Goal: Task Accomplishment & Management: Manage account settings

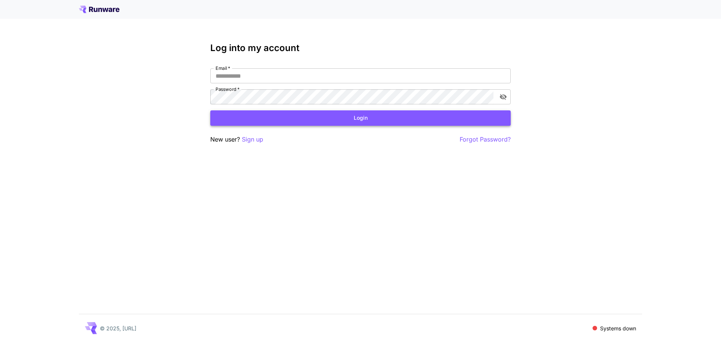
type input "**********"
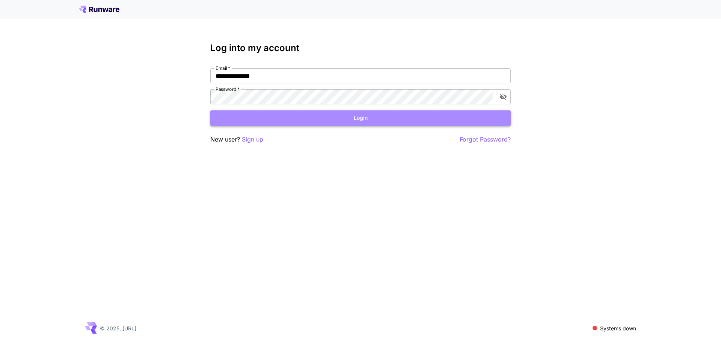
click at [311, 116] on button "Login" at bounding box center [360, 117] width 301 height 15
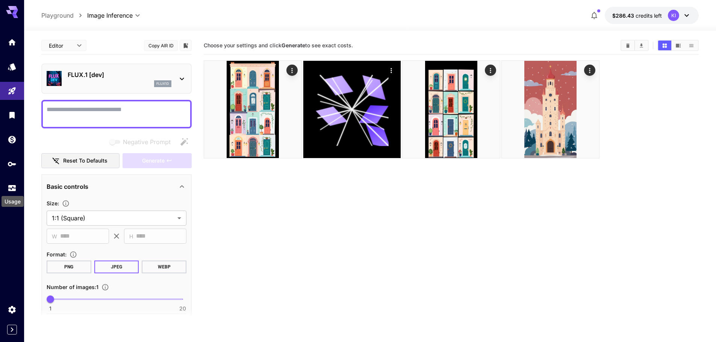
click at [11, 192] on div "Usage" at bounding box center [13, 199] width 24 height 17
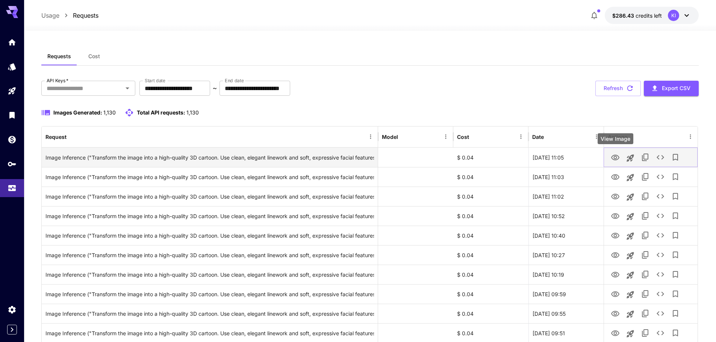
click at [615, 157] on icon "View Image" at bounding box center [614, 157] width 9 height 9
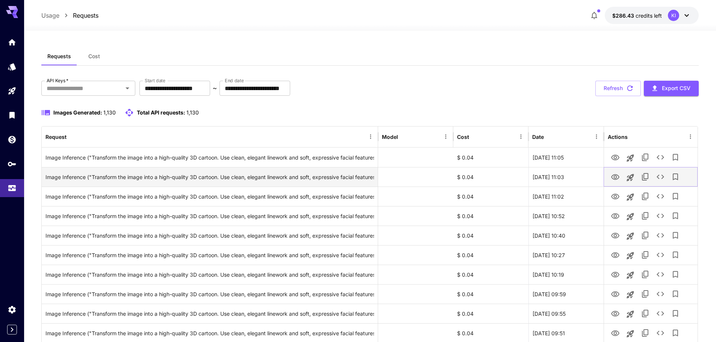
click at [615, 178] on icon "View Image" at bounding box center [615, 177] width 8 height 6
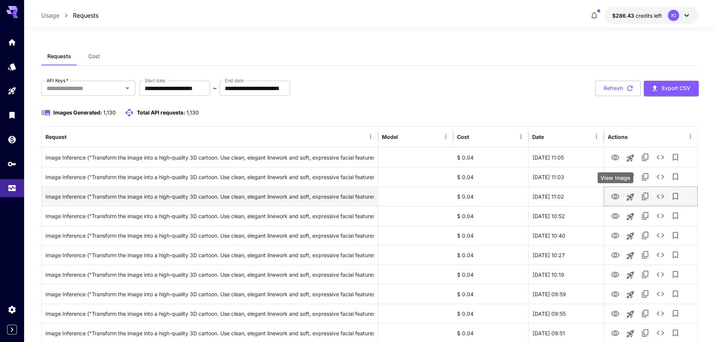
click at [615, 198] on icon "View Image" at bounding box center [614, 196] width 9 height 9
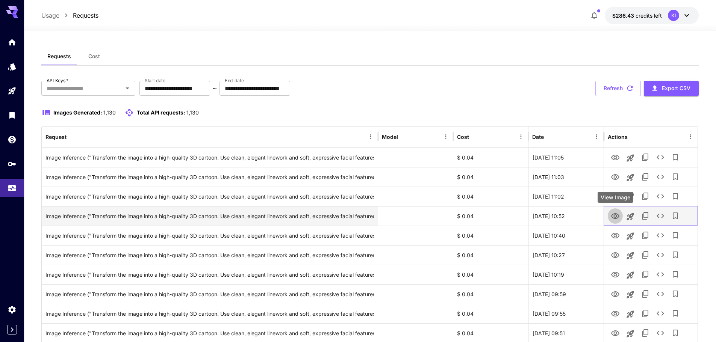
click at [614, 216] on icon "View Image" at bounding box center [615, 216] width 8 height 6
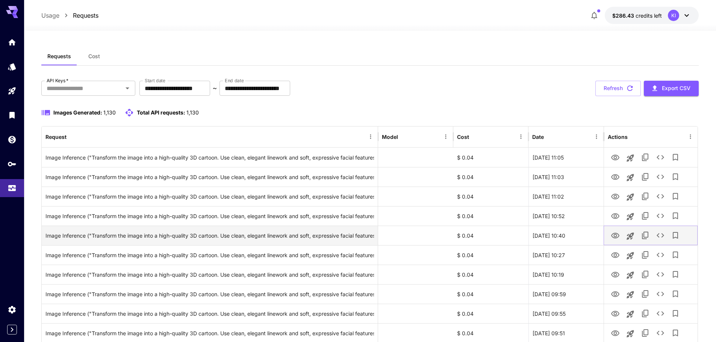
click at [615, 234] on icon "View Image" at bounding box center [615, 236] width 8 height 6
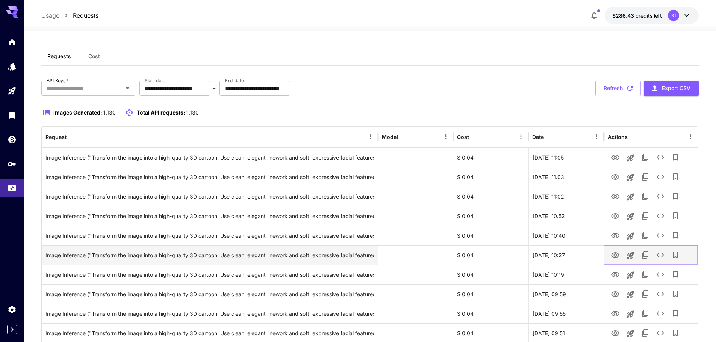
click at [617, 255] on icon "View Image" at bounding box center [614, 255] width 9 height 9
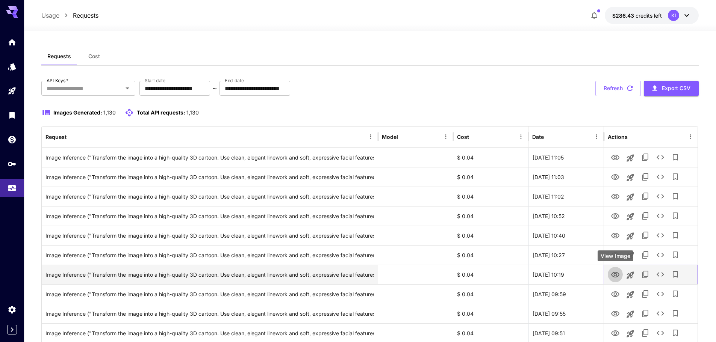
click at [612, 277] on icon "View Image" at bounding box center [614, 274] width 9 height 9
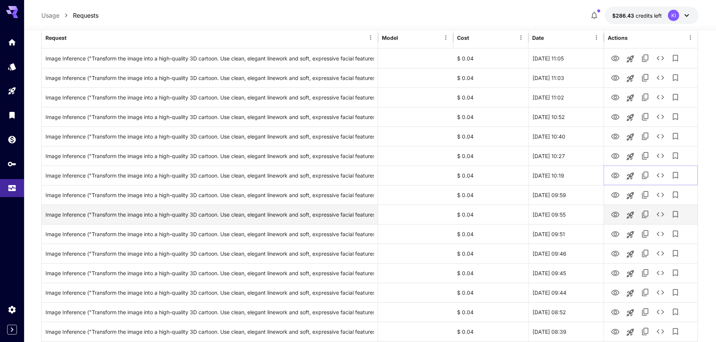
scroll to position [113, 0]
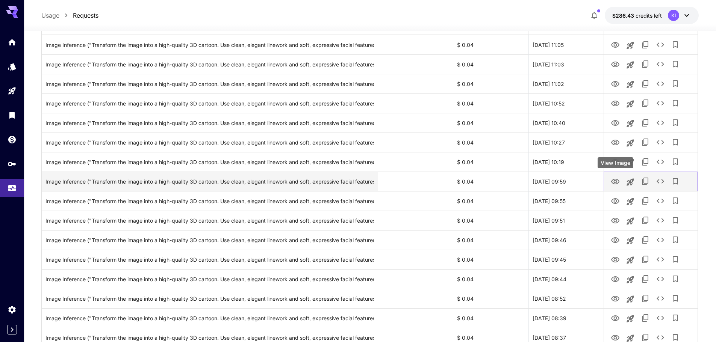
click at [616, 180] on icon "View Image" at bounding box center [615, 182] width 8 height 6
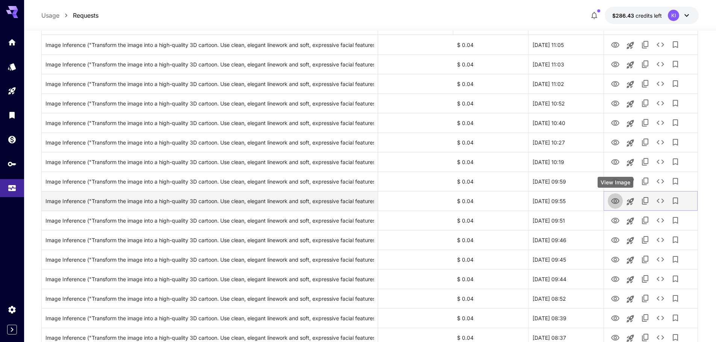
click at [614, 199] on icon "View Image" at bounding box center [614, 201] width 9 height 9
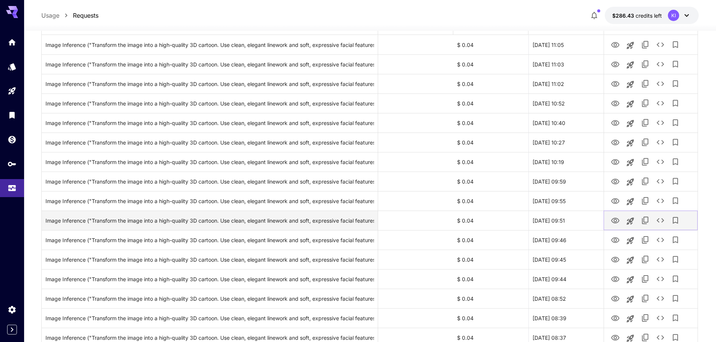
click at [614, 221] on icon "View Image" at bounding box center [615, 221] width 8 height 6
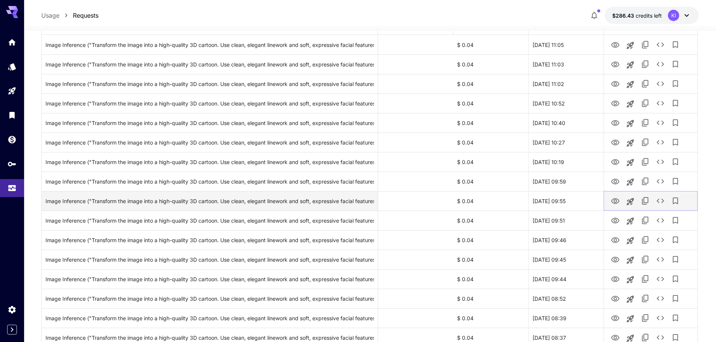
click at [618, 200] on icon "View Image" at bounding box center [615, 201] width 8 height 6
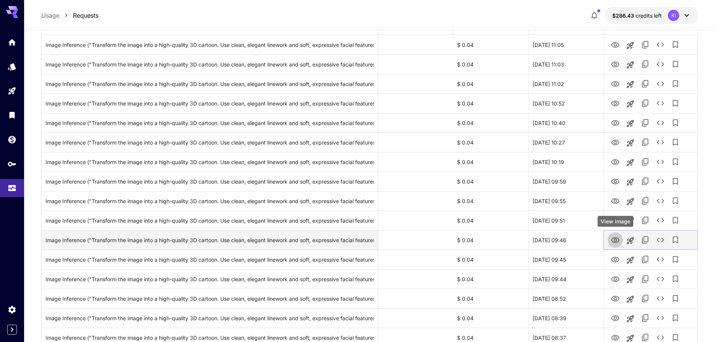
click at [616, 240] on icon "View Image" at bounding box center [614, 240] width 9 height 9
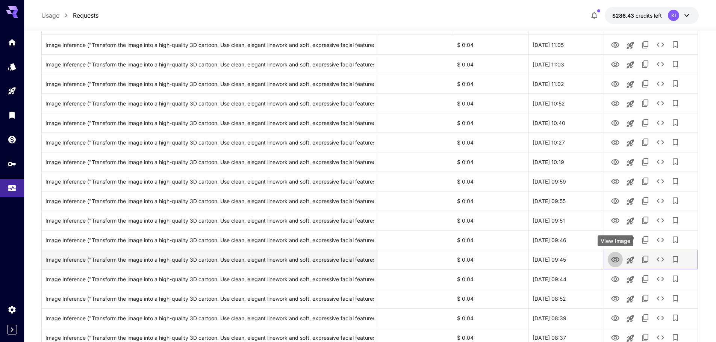
click at [618, 263] on icon "View Image" at bounding box center [614, 259] width 9 height 9
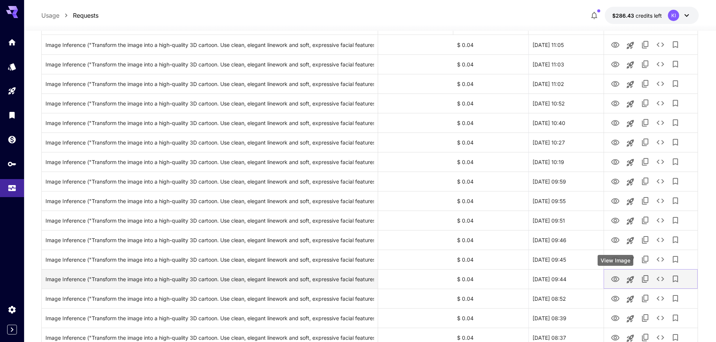
click at [618, 279] on icon "View Image" at bounding box center [614, 279] width 9 height 9
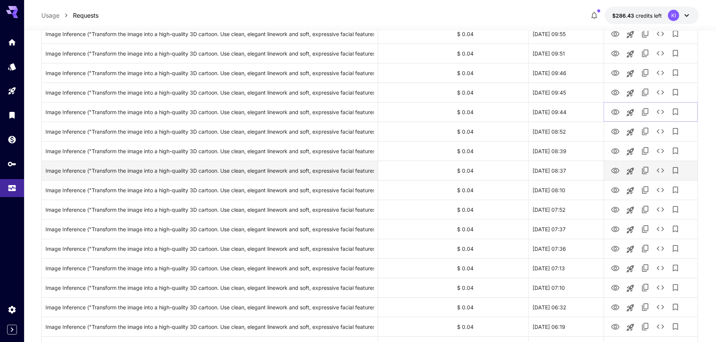
scroll to position [301, 0]
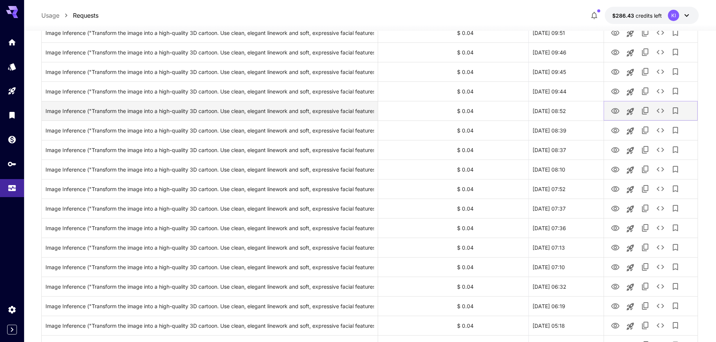
click at [613, 113] on icon "View Image" at bounding box center [615, 111] width 8 height 6
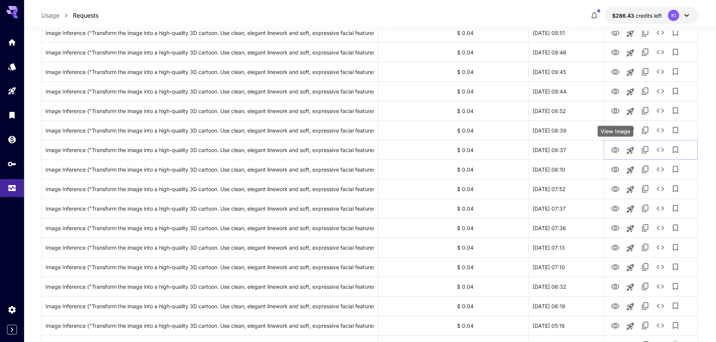
click at [617, 129] on div "View Image" at bounding box center [615, 131] width 36 height 11
click at [613, 127] on body "**********" at bounding box center [358, 282] width 716 height 1167
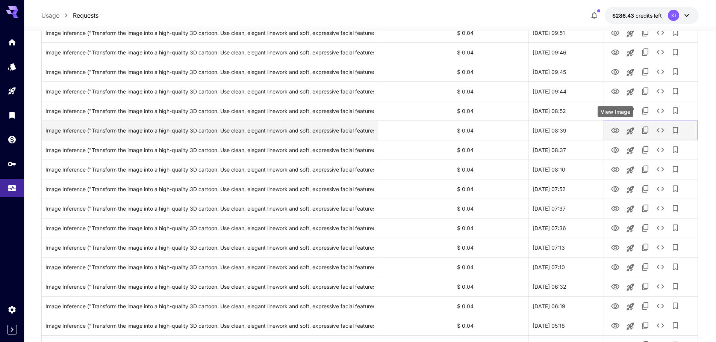
click at [613, 130] on icon "View Image" at bounding box center [614, 130] width 9 height 9
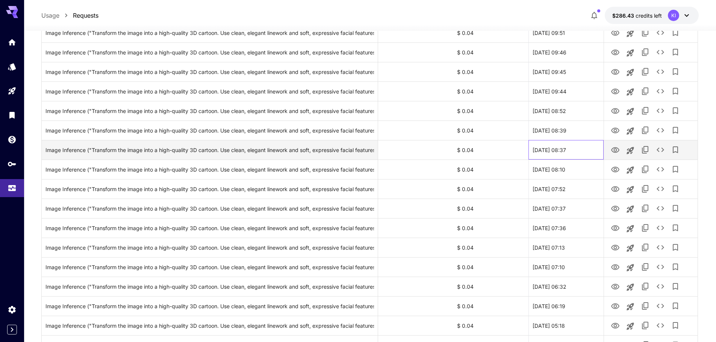
click at [548, 149] on div "[DATE] 08:37" at bounding box center [565, 150] width 75 height 20
click at [612, 150] on icon "View Image" at bounding box center [615, 150] width 8 height 6
click at [617, 150] on icon "View Image" at bounding box center [614, 150] width 9 height 9
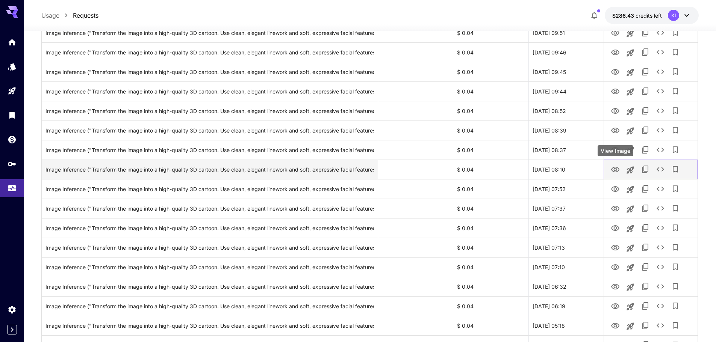
click at [614, 171] on icon "View Image" at bounding box center [615, 170] width 8 height 6
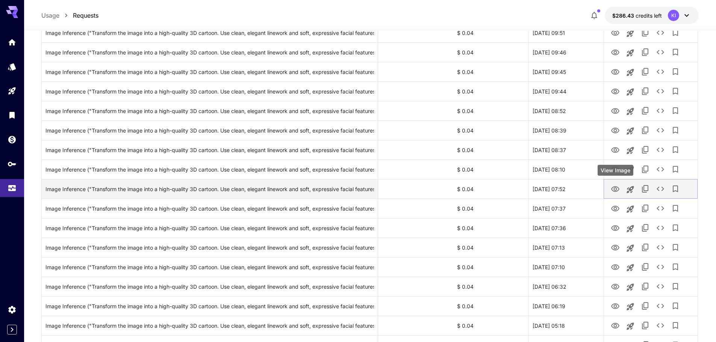
click at [615, 188] on icon "View Image" at bounding box center [615, 189] width 8 height 6
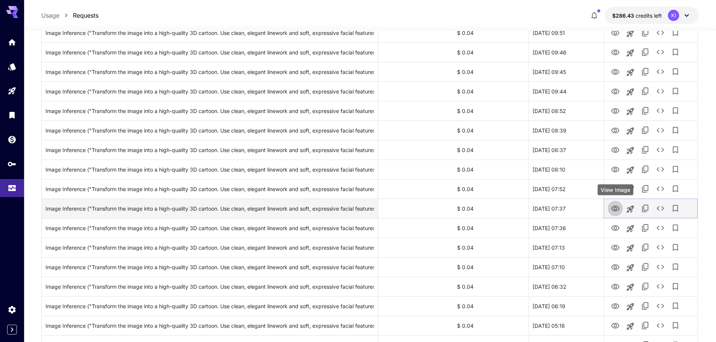
click at [615, 208] on icon "View Image" at bounding box center [614, 208] width 9 height 9
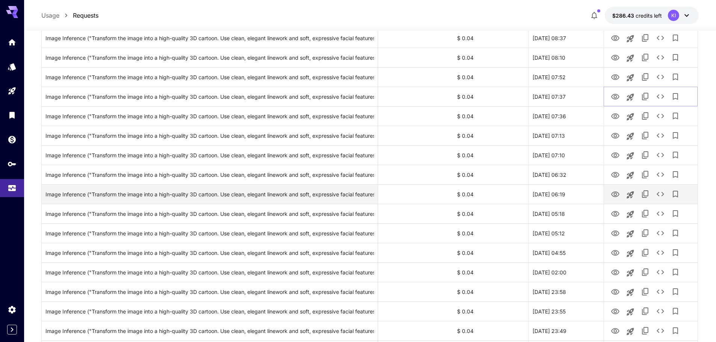
scroll to position [413, 0]
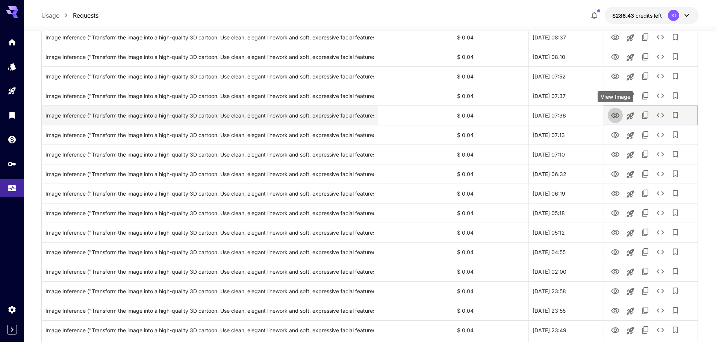
click at [614, 117] on icon "View Image" at bounding box center [614, 115] width 9 height 9
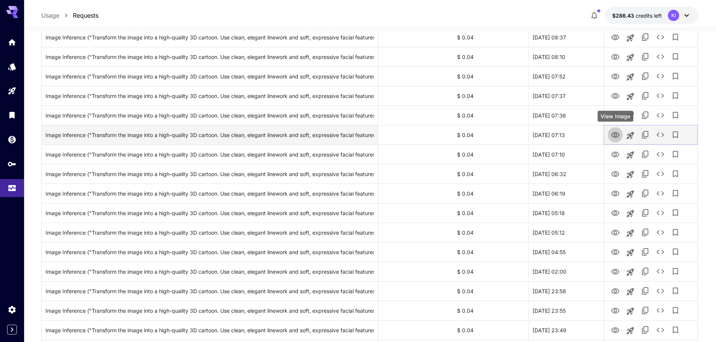
click at [616, 134] on icon "View Image" at bounding box center [615, 135] width 8 height 6
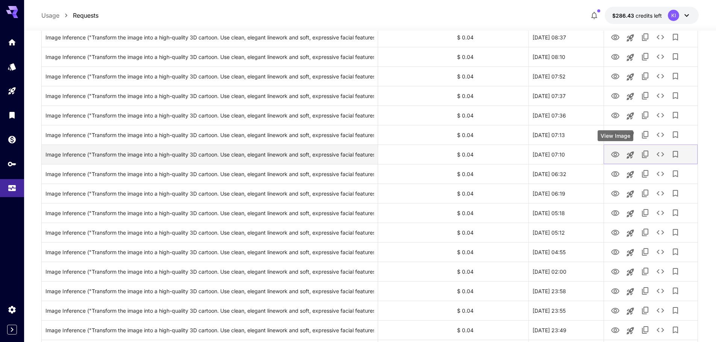
click at [614, 154] on icon "View Image" at bounding box center [615, 155] width 8 height 6
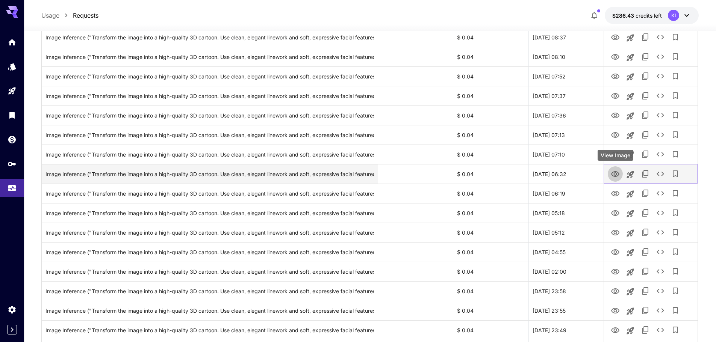
click at [612, 172] on icon "View Image" at bounding box center [614, 174] width 9 height 9
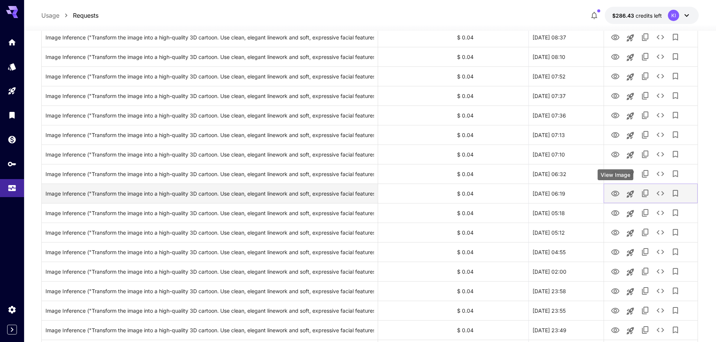
click at [617, 191] on icon "View Image" at bounding box center [615, 194] width 8 height 6
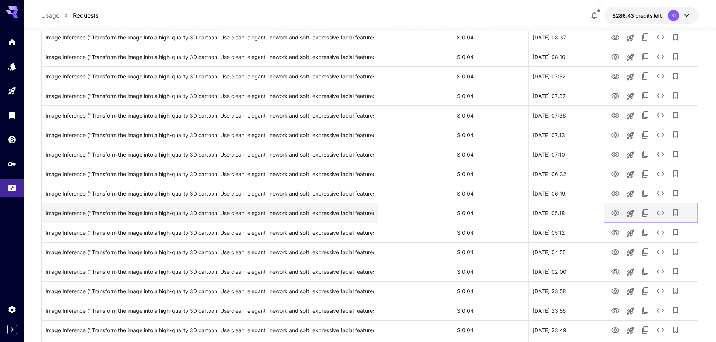
click at [615, 213] on icon "View Image" at bounding box center [614, 213] width 9 height 9
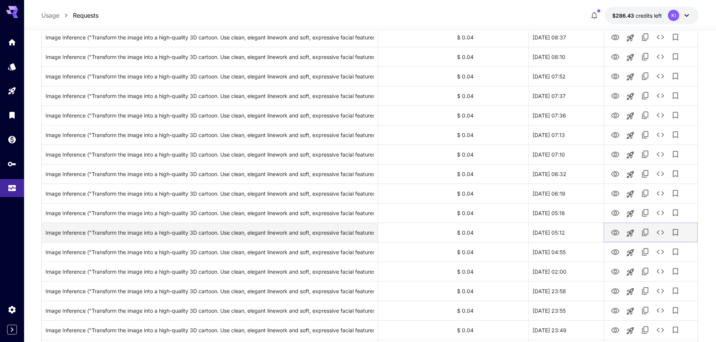
click at [614, 233] on icon "View Image" at bounding box center [615, 233] width 8 height 6
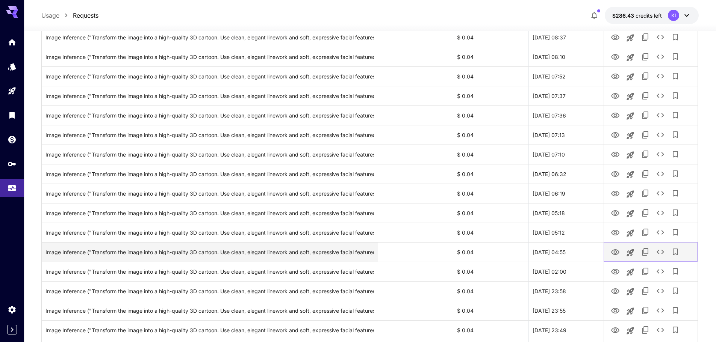
click at [613, 252] on icon "View Image" at bounding box center [614, 252] width 9 height 9
click at [615, 253] on icon "View Image" at bounding box center [614, 252] width 9 height 9
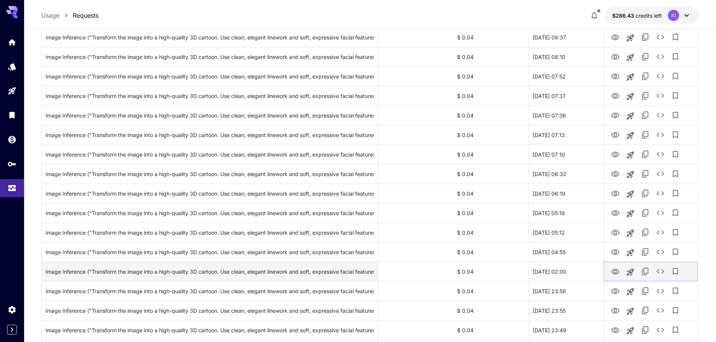
click at [613, 272] on icon "View Image" at bounding box center [614, 271] width 9 height 9
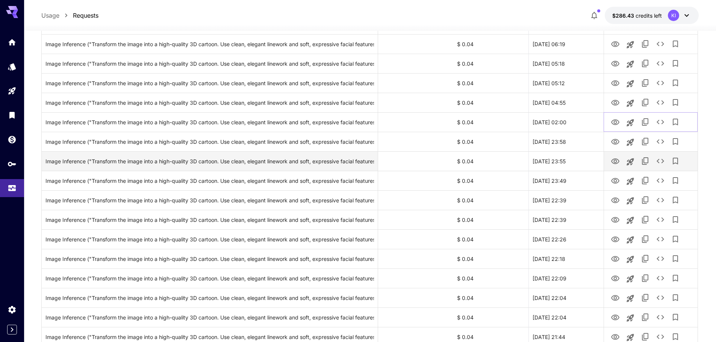
scroll to position [563, 0]
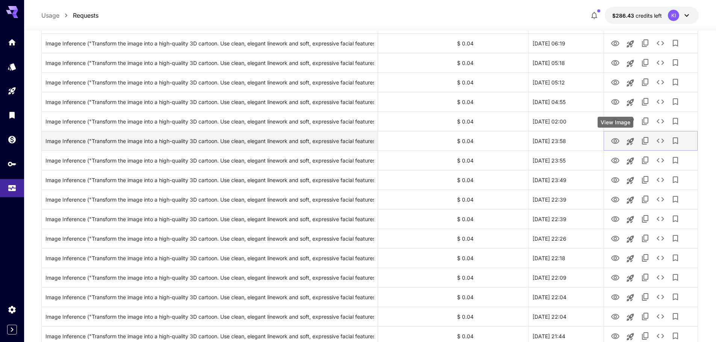
click at [615, 143] on icon "View Image" at bounding box center [614, 141] width 9 height 9
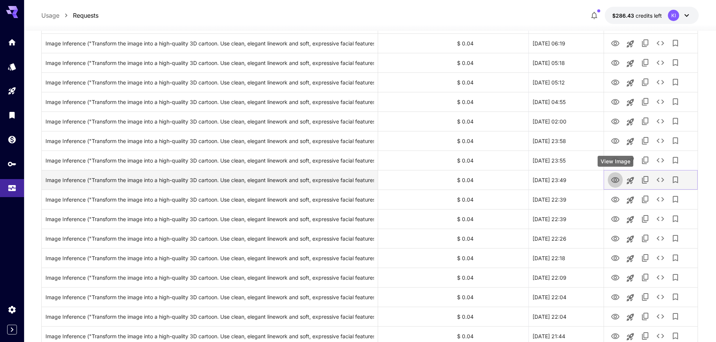
click at [617, 180] on icon "View Image" at bounding box center [614, 180] width 9 height 9
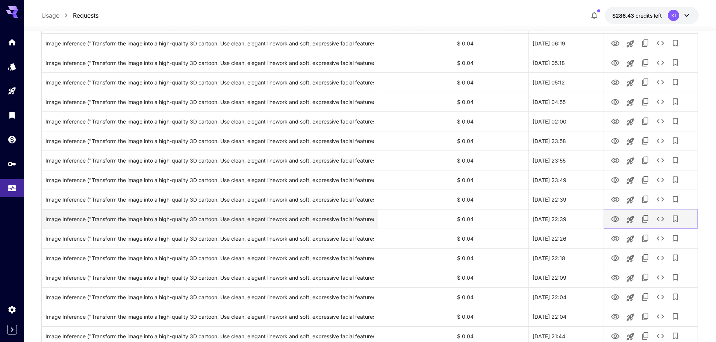
click at [611, 220] on icon "View Image" at bounding box center [614, 219] width 9 height 9
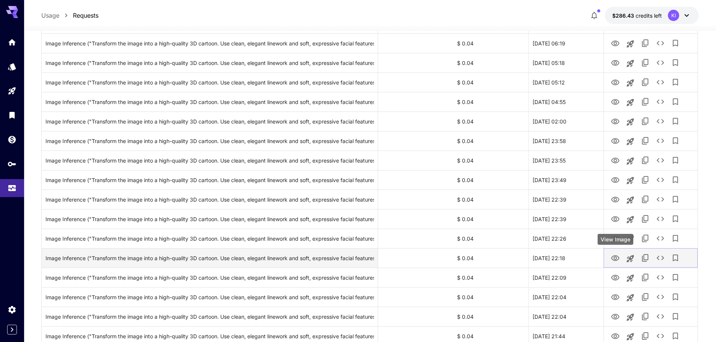
click at [615, 257] on icon "View Image" at bounding box center [615, 258] width 8 height 6
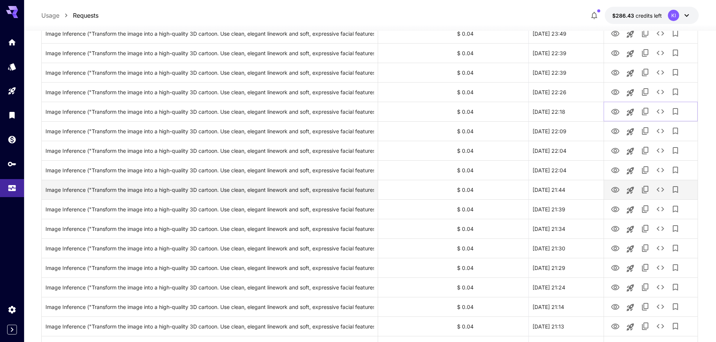
scroll to position [714, 0]
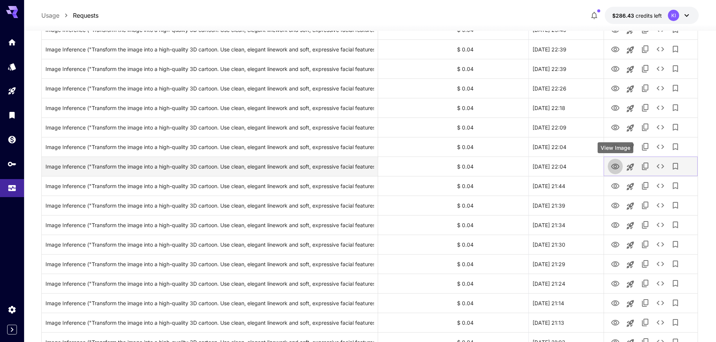
click at [614, 172] on button "View Image" at bounding box center [614, 166] width 15 height 15
click at [615, 168] on icon "View Image" at bounding box center [614, 166] width 9 height 9
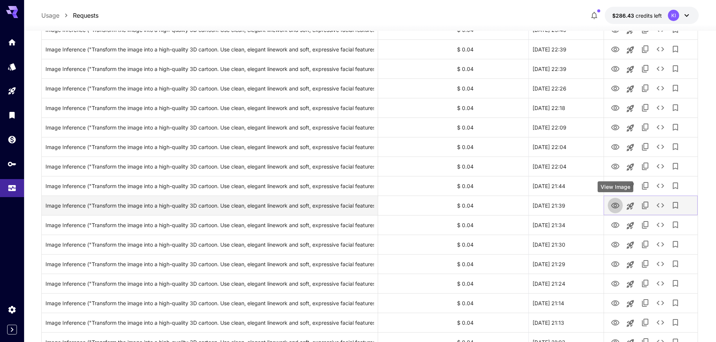
click at [615, 205] on icon "View Image" at bounding box center [614, 205] width 9 height 9
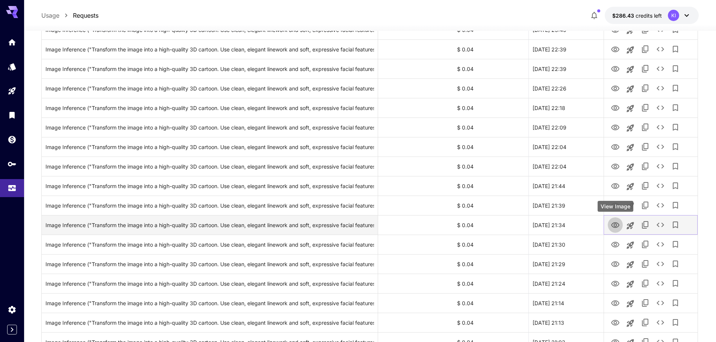
click at [615, 227] on icon "View Image" at bounding box center [614, 225] width 9 height 9
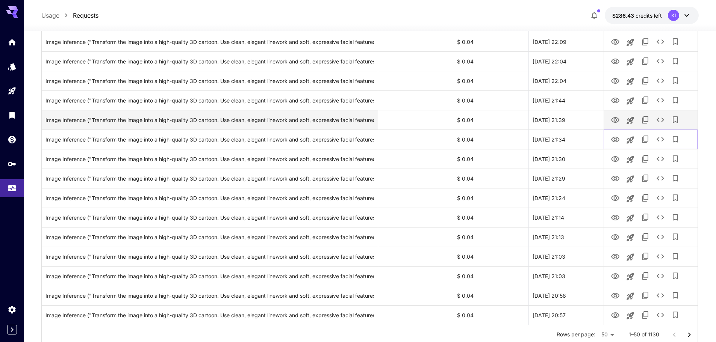
scroll to position [825, 0]
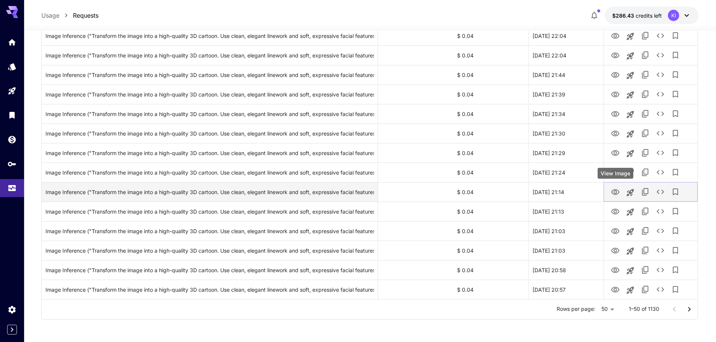
click at [618, 192] on icon "View Image" at bounding box center [614, 192] width 9 height 9
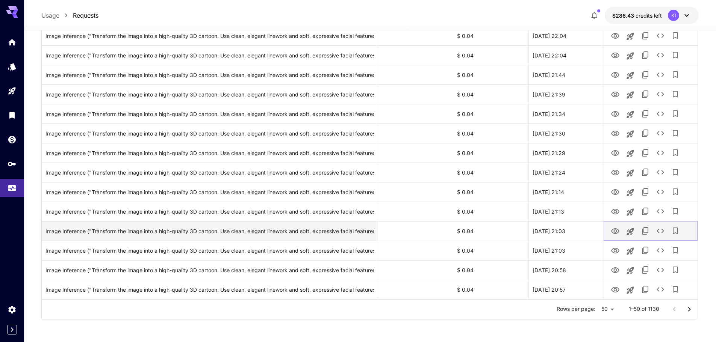
click at [613, 234] on icon "View Image" at bounding box center [614, 231] width 9 height 9
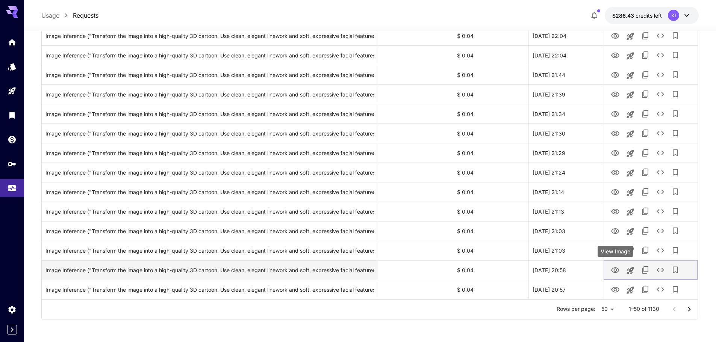
click at [616, 275] on button "View Image" at bounding box center [614, 269] width 15 height 15
click at [614, 269] on icon "View Image" at bounding box center [614, 270] width 9 height 9
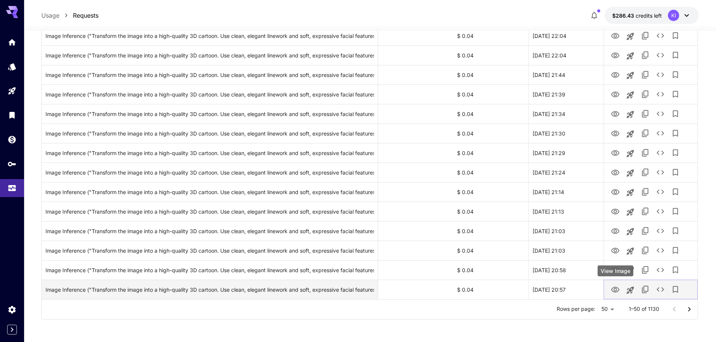
click at [612, 288] on icon "View Image" at bounding box center [614, 289] width 9 height 9
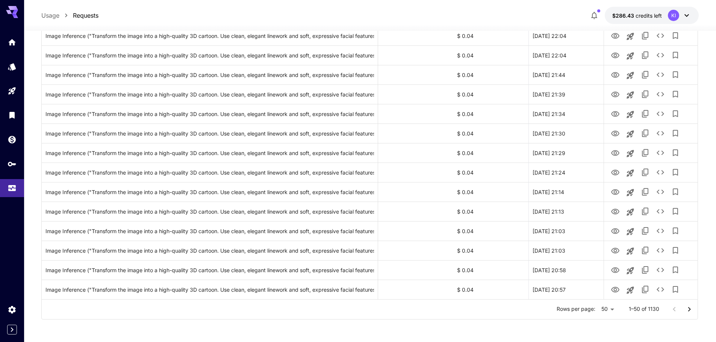
click at [687, 309] on icon "Go to next page" at bounding box center [688, 309] width 9 height 9
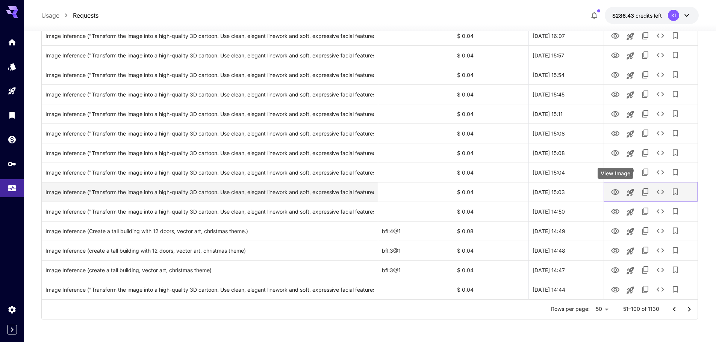
click at [617, 192] on icon "View Image" at bounding box center [614, 192] width 9 height 9
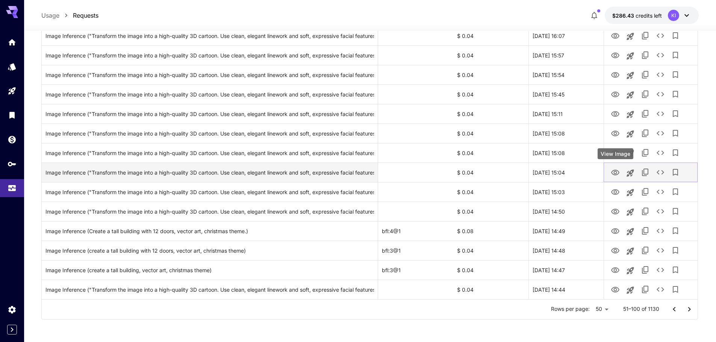
click at [615, 173] on icon "View Image" at bounding box center [614, 172] width 9 height 9
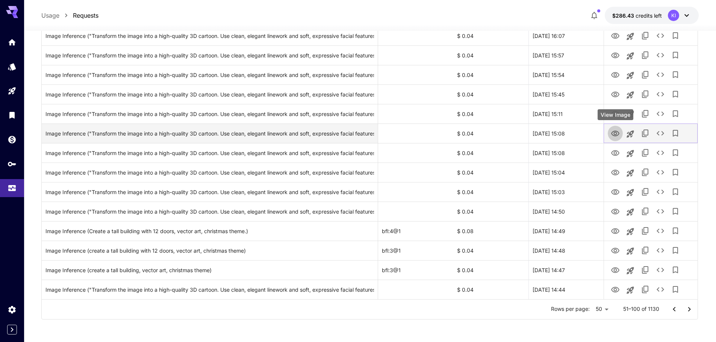
click at [616, 133] on icon "View Image" at bounding box center [614, 133] width 9 height 9
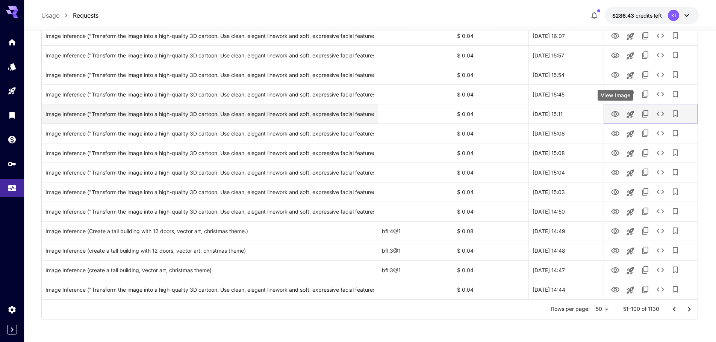
click at [613, 111] on icon "View Image" at bounding box center [614, 114] width 9 height 9
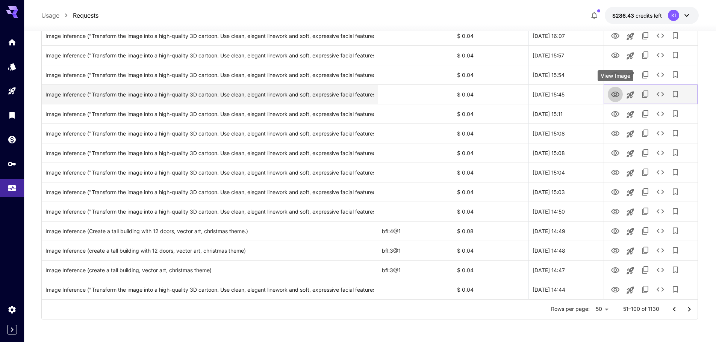
click at [613, 94] on icon "View Image" at bounding box center [614, 94] width 9 height 9
click at [615, 97] on icon "View Image" at bounding box center [615, 95] width 8 height 6
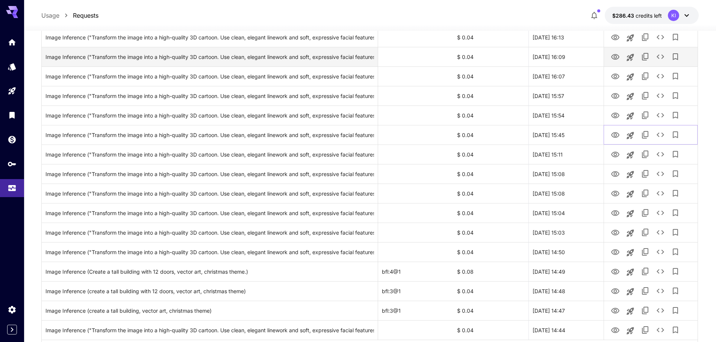
scroll to position [712, 0]
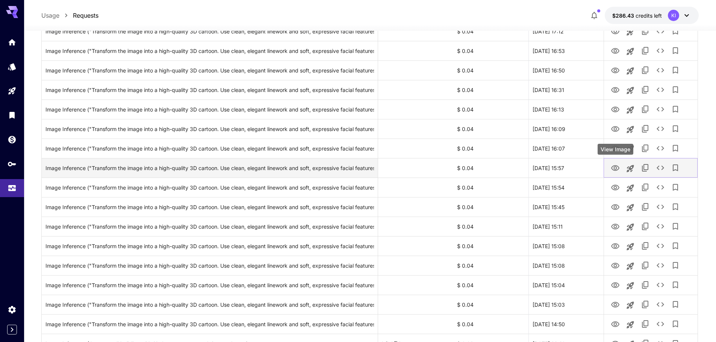
click at [613, 169] on icon "View Image" at bounding box center [614, 168] width 9 height 9
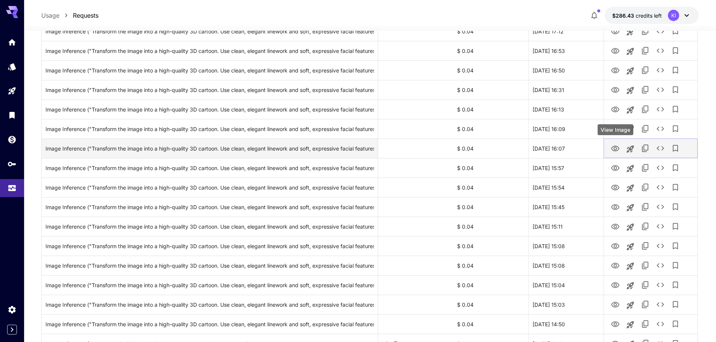
click at [613, 151] on icon "View Image" at bounding box center [615, 149] width 8 height 6
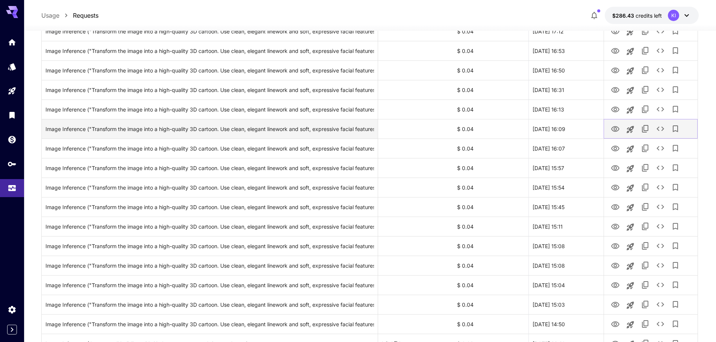
click at [615, 129] on icon "View Image" at bounding box center [614, 129] width 9 height 9
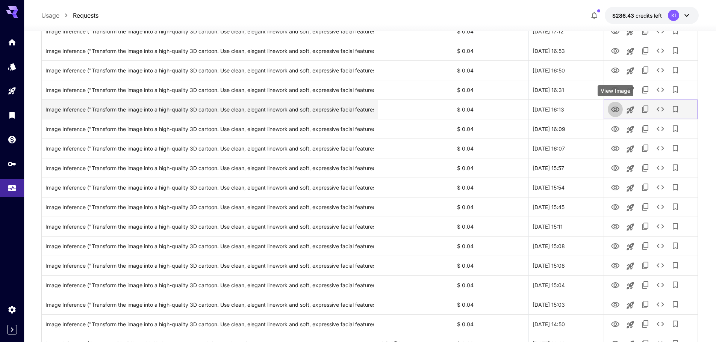
click at [613, 107] on icon "View Image" at bounding box center [615, 110] width 8 height 6
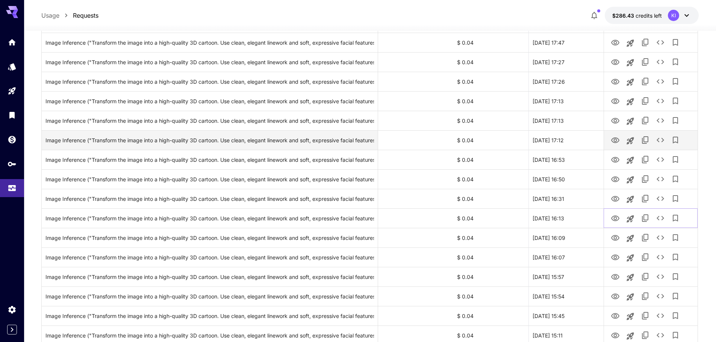
scroll to position [600, 0]
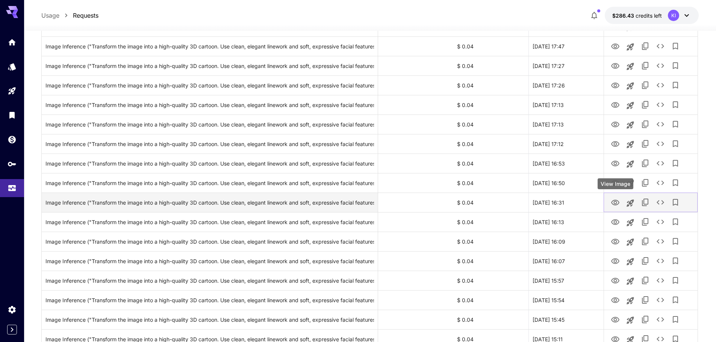
click at [615, 204] on icon "View Image" at bounding box center [615, 203] width 8 height 6
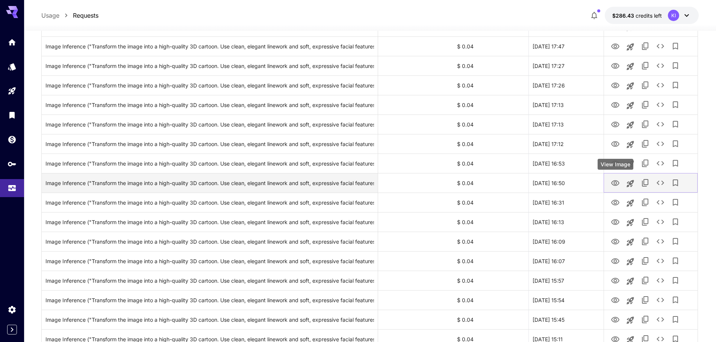
click at [617, 181] on icon "View Image" at bounding box center [615, 183] width 8 height 6
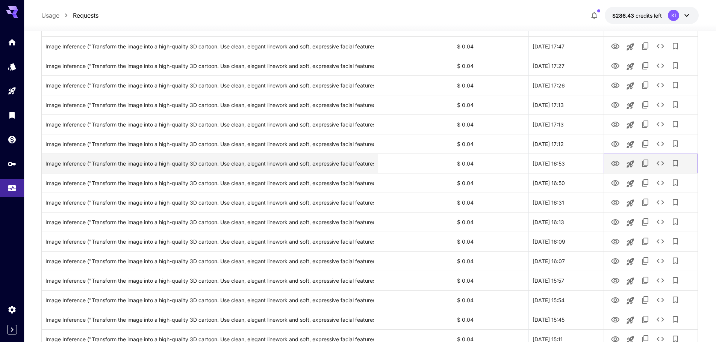
click at [612, 163] on icon "View Image" at bounding box center [614, 163] width 9 height 9
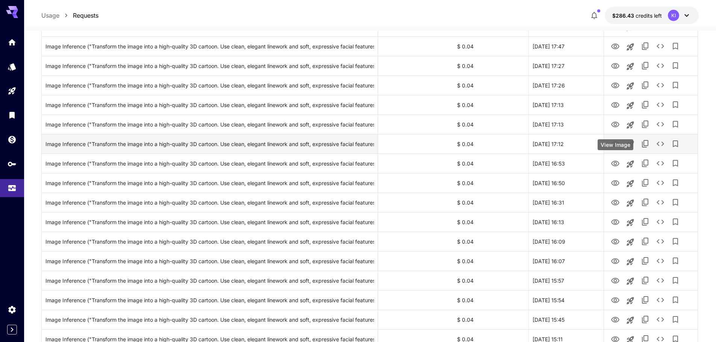
click at [616, 143] on icon "View Image" at bounding box center [614, 144] width 9 height 9
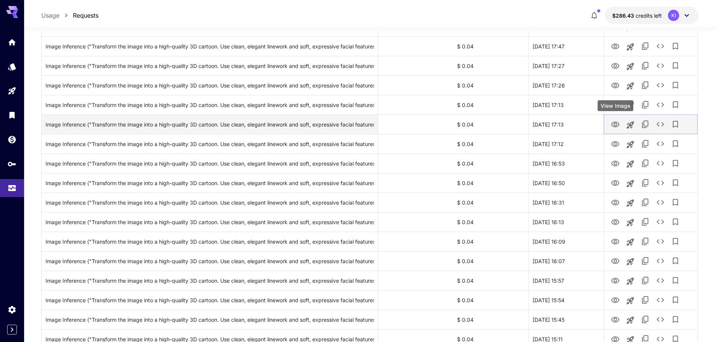
click at [616, 124] on icon "View Image" at bounding box center [615, 125] width 8 height 6
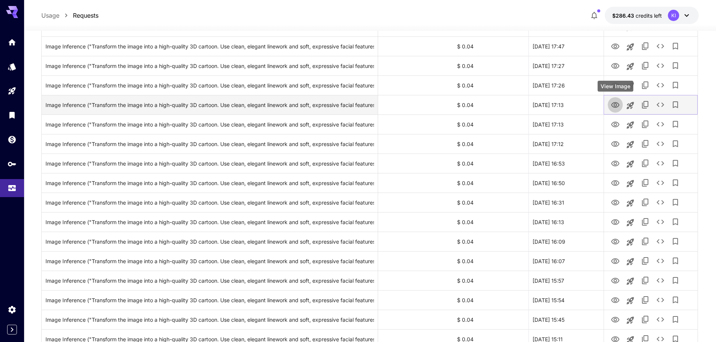
click at [612, 106] on icon "View Image" at bounding box center [615, 105] width 8 height 6
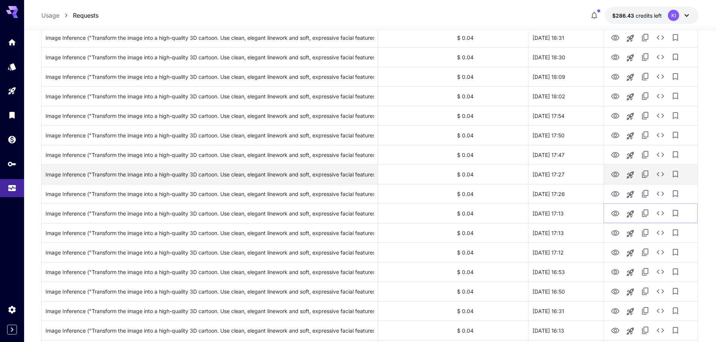
scroll to position [487, 0]
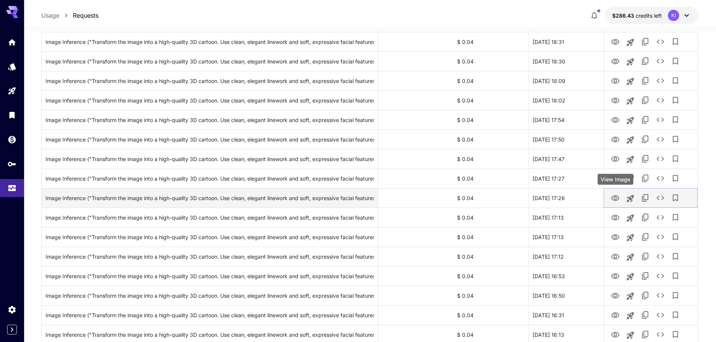
click at [615, 200] on icon "View Image" at bounding box center [615, 198] width 8 height 6
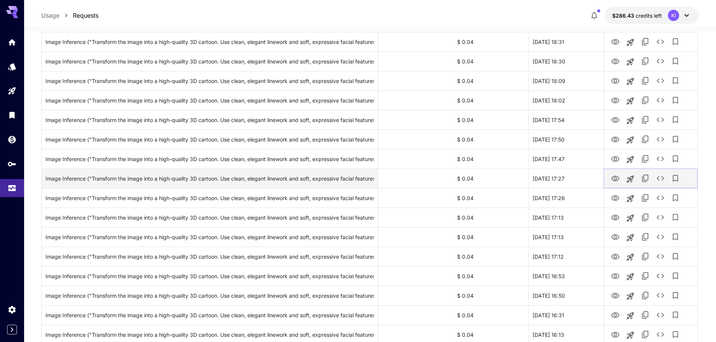
click at [615, 181] on icon "View Image" at bounding box center [614, 178] width 9 height 9
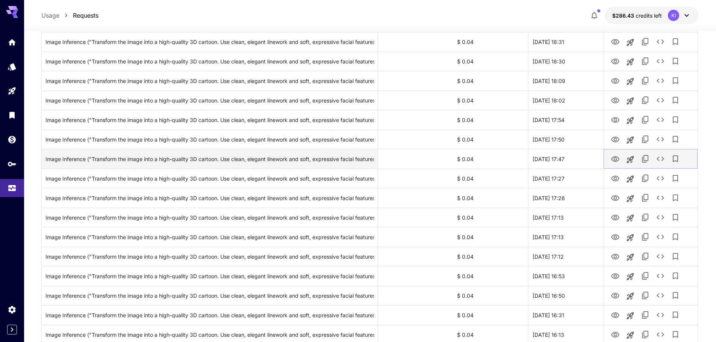
click at [615, 160] on icon "View Image" at bounding box center [614, 159] width 9 height 9
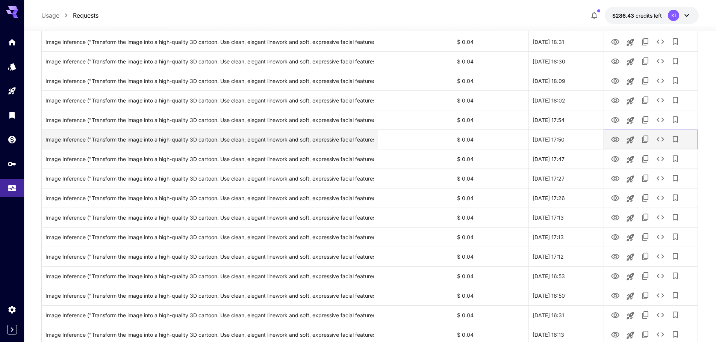
click at [615, 142] on icon "View Image" at bounding box center [615, 140] width 8 height 6
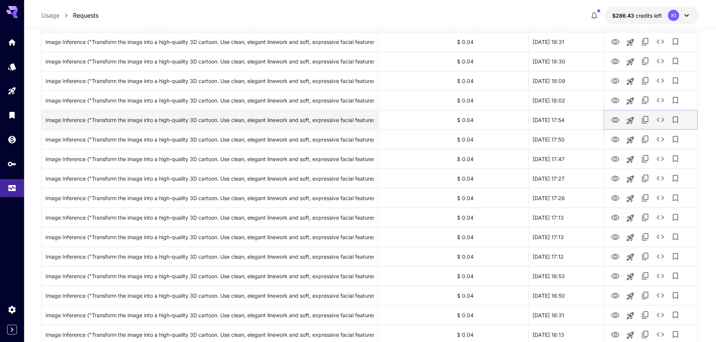
click at [615, 122] on icon "View Image" at bounding box center [614, 120] width 9 height 9
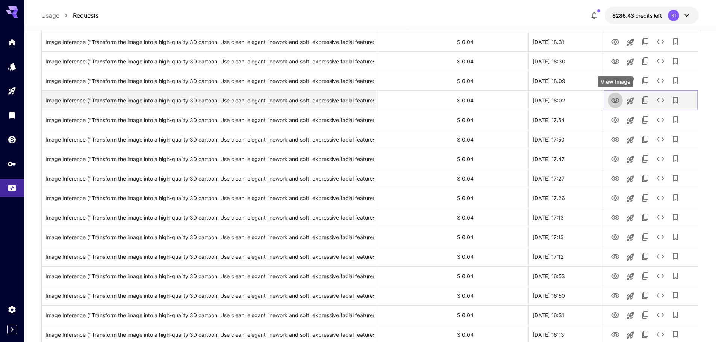
click at [613, 99] on icon "View Image" at bounding box center [615, 101] width 8 height 6
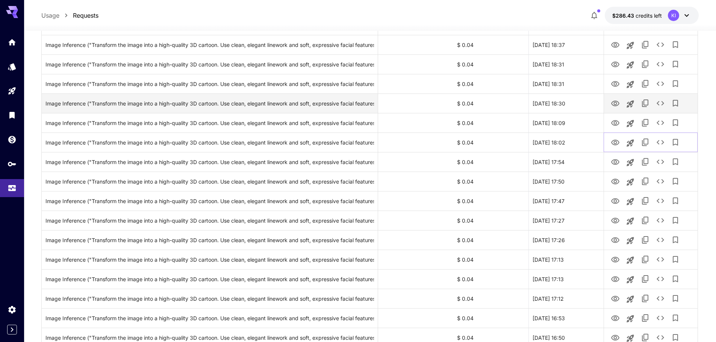
scroll to position [374, 0]
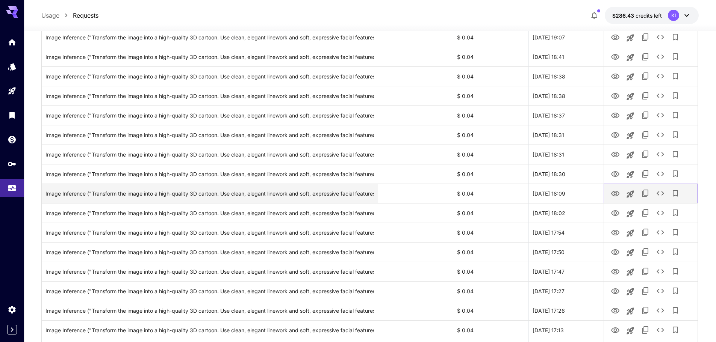
click at [613, 192] on icon "View Image" at bounding box center [615, 194] width 8 height 6
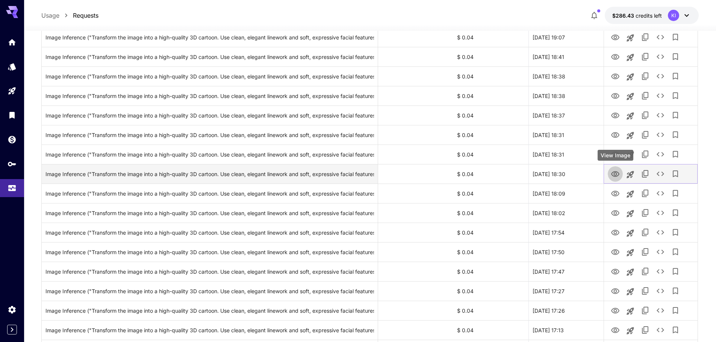
click at [616, 175] on icon "View Image" at bounding box center [615, 174] width 8 height 6
click at [615, 173] on icon "View Image" at bounding box center [614, 174] width 9 height 9
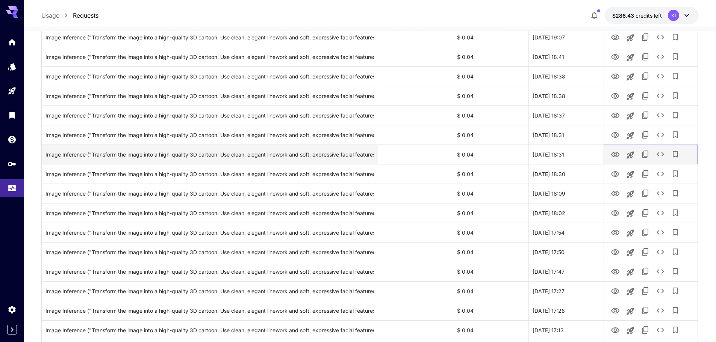
click at [613, 153] on icon "View Image" at bounding box center [615, 155] width 8 height 6
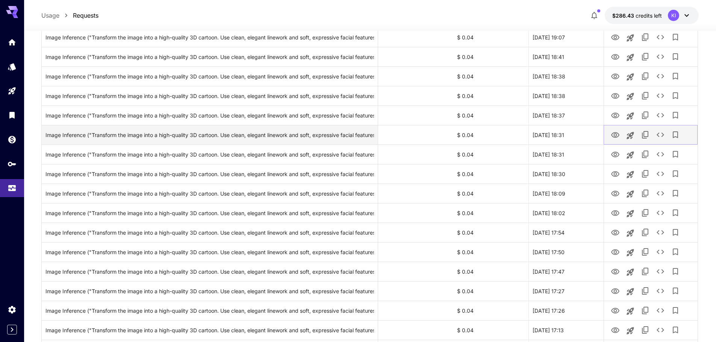
click at [615, 133] on icon "View Image" at bounding box center [615, 135] width 8 height 6
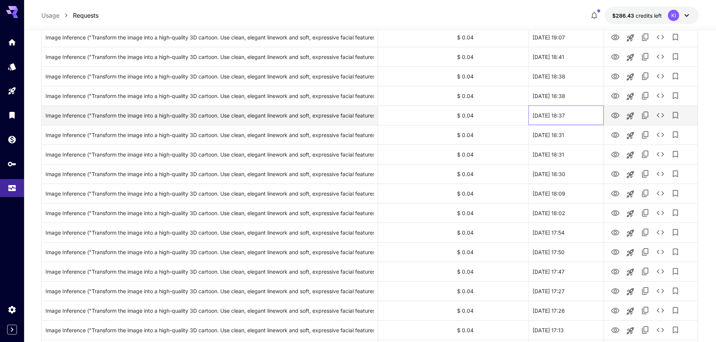
click at [574, 113] on div "[DATE] 18:37" at bounding box center [565, 116] width 75 height 20
click at [610, 115] on icon "View Image" at bounding box center [614, 115] width 9 height 9
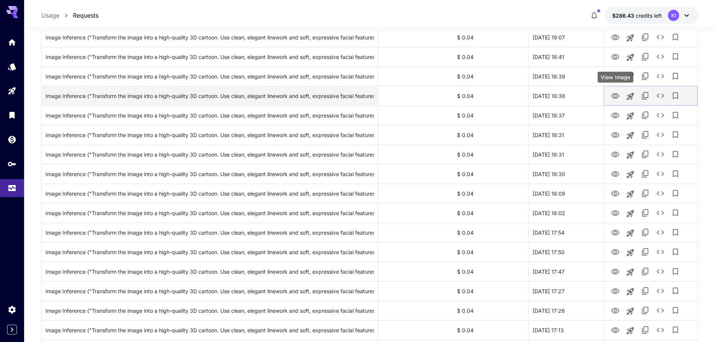
click at [613, 96] on icon "View Image" at bounding box center [614, 96] width 9 height 9
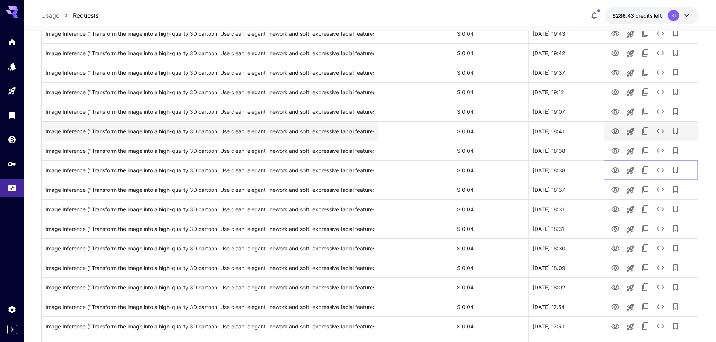
scroll to position [299, 0]
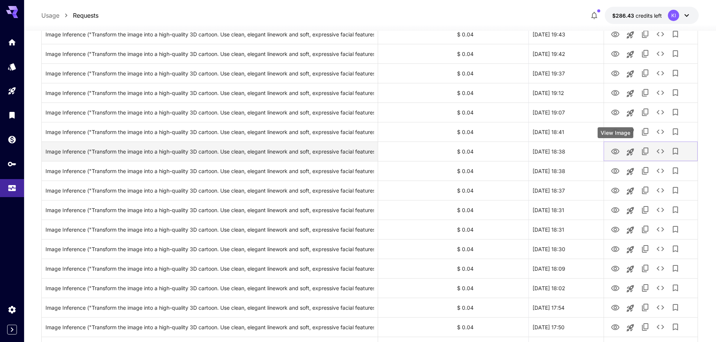
click at [614, 150] on icon "View Image" at bounding box center [614, 151] width 9 height 9
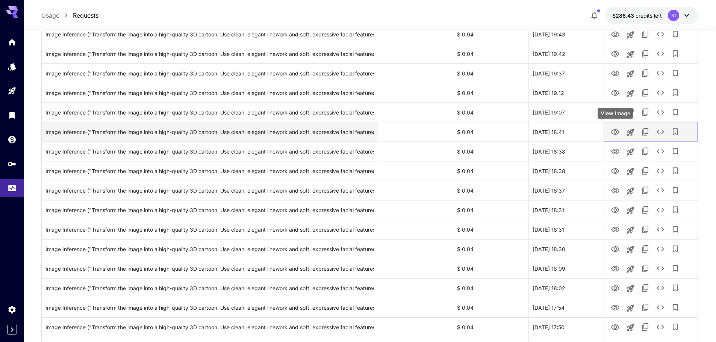
click at [617, 131] on icon "View Image" at bounding box center [614, 132] width 9 height 9
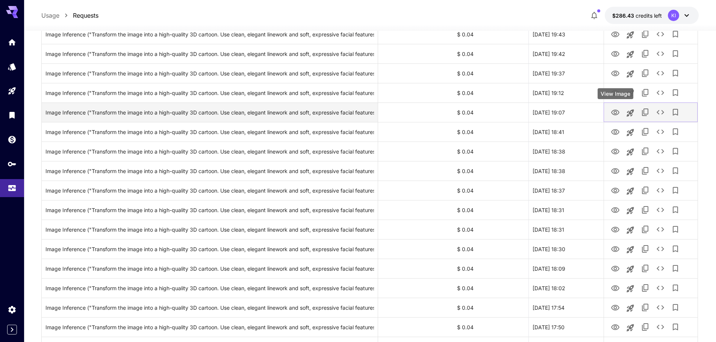
click at [618, 111] on icon "View Image" at bounding box center [615, 113] width 8 height 6
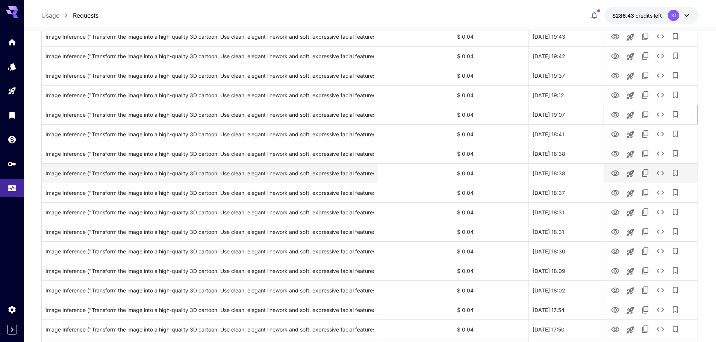
scroll to position [224, 0]
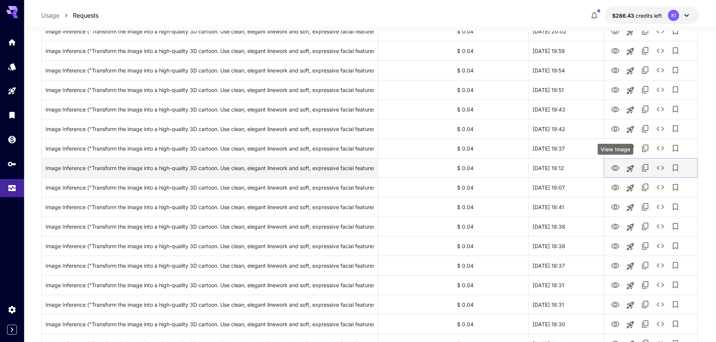
click at [610, 166] on button "View Image" at bounding box center [614, 167] width 15 height 15
click at [612, 166] on icon "View Image" at bounding box center [614, 168] width 9 height 9
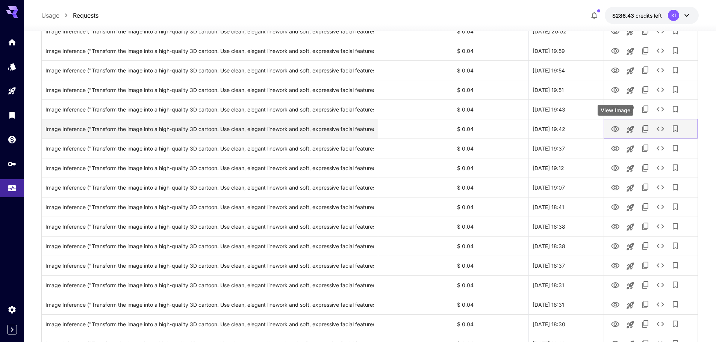
click at [616, 132] on icon "View Image" at bounding box center [614, 129] width 9 height 9
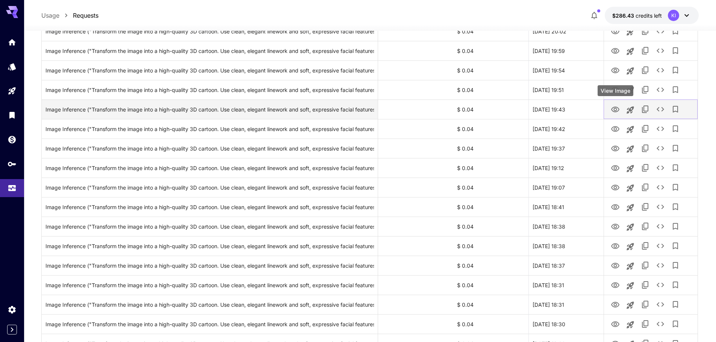
click at [614, 114] on button "View Image" at bounding box center [614, 108] width 15 height 15
click at [616, 110] on icon "View Image" at bounding box center [615, 110] width 8 height 6
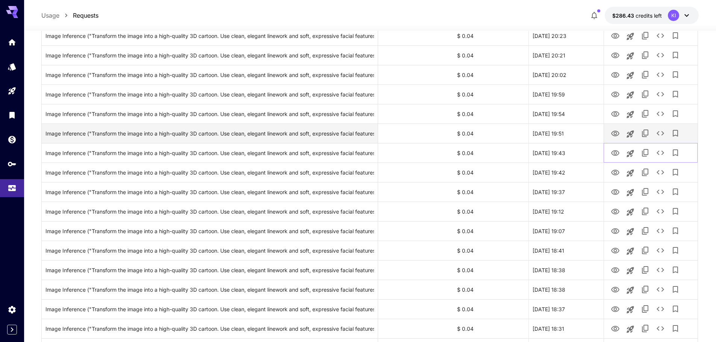
scroll to position [111, 0]
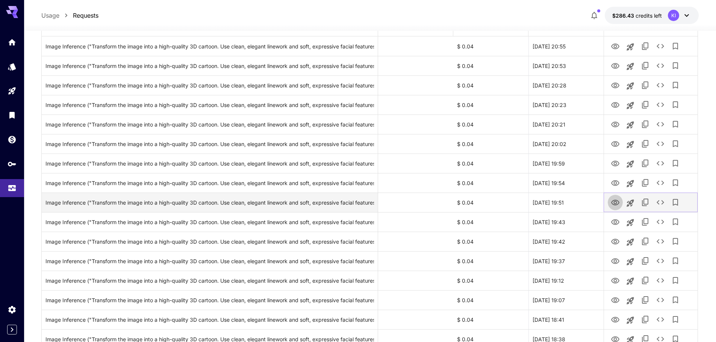
click at [617, 203] on icon "View Image" at bounding box center [614, 202] width 9 height 9
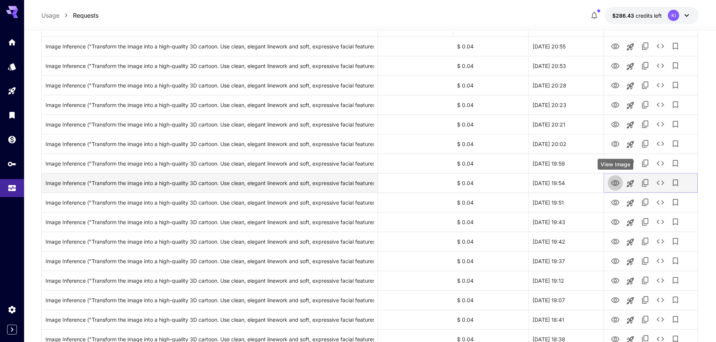
click at [616, 181] on icon "View Image" at bounding box center [615, 183] width 8 height 6
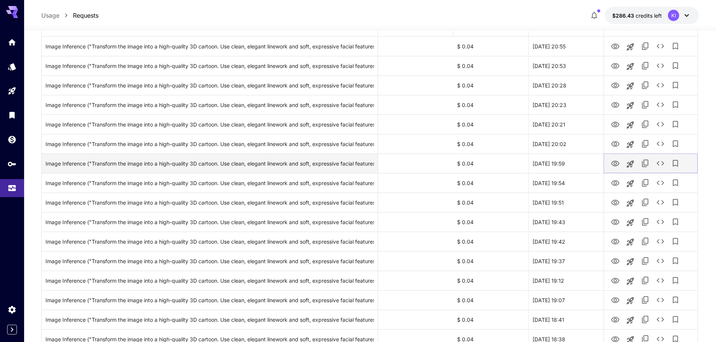
click at [614, 162] on icon "View Image" at bounding box center [615, 164] width 8 height 6
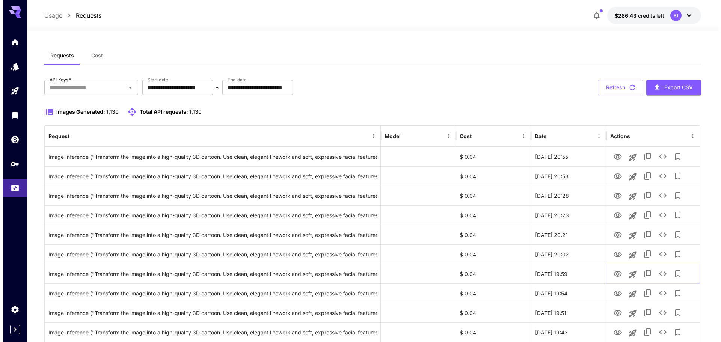
scroll to position [0, 0]
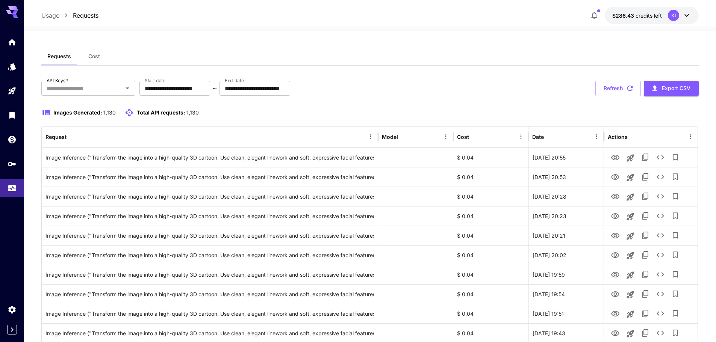
click at [94, 60] on button "Cost" at bounding box center [94, 56] width 34 height 18
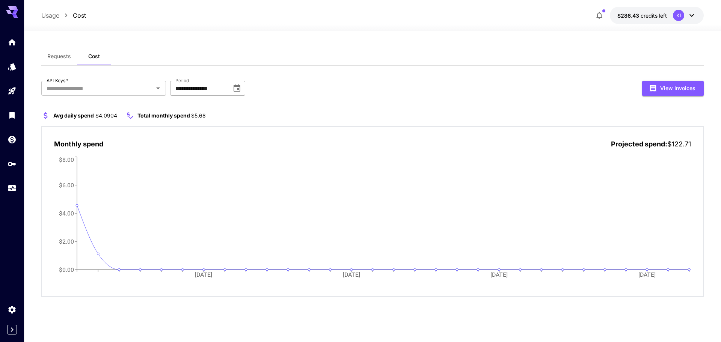
click at [210, 89] on input "**********" at bounding box center [198, 88] width 56 height 15
click at [234, 89] on icon "Choose date, selected date is Sep 1, 2025" at bounding box center [237, 88] width 7 height 8
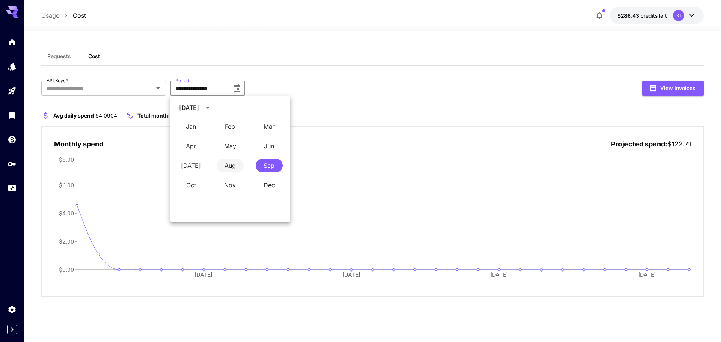
click at [232, 166] on button "Aug" at bounding box center [230, 166] width 27 height 14
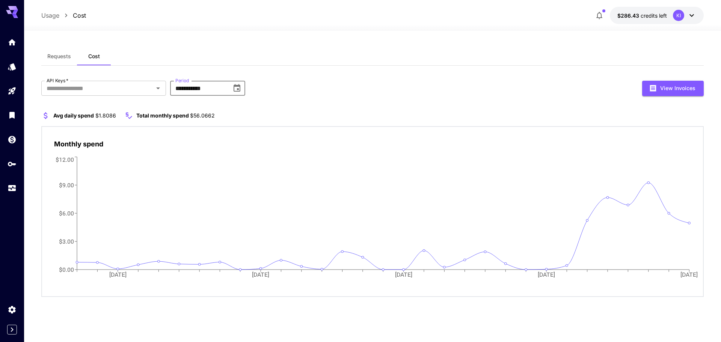
click at [222, 91] on input "**********" at bounding box center [198, 88] width 56 height 15
click at [237, 89] on icon "Choose date, selected date is Aug 1, 2025" at bounding box center [237, 88] width 9 height 9
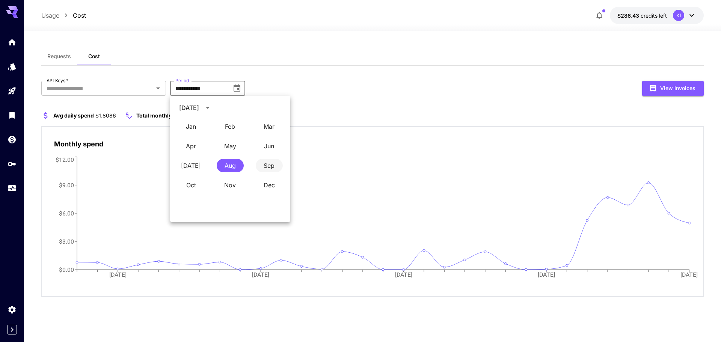
click at [268, 167] on button "Sep" at bounding box center [269, 166] width 27 height 14
type input "**********"
